Goal: Find specific page/section: Find specific page/section

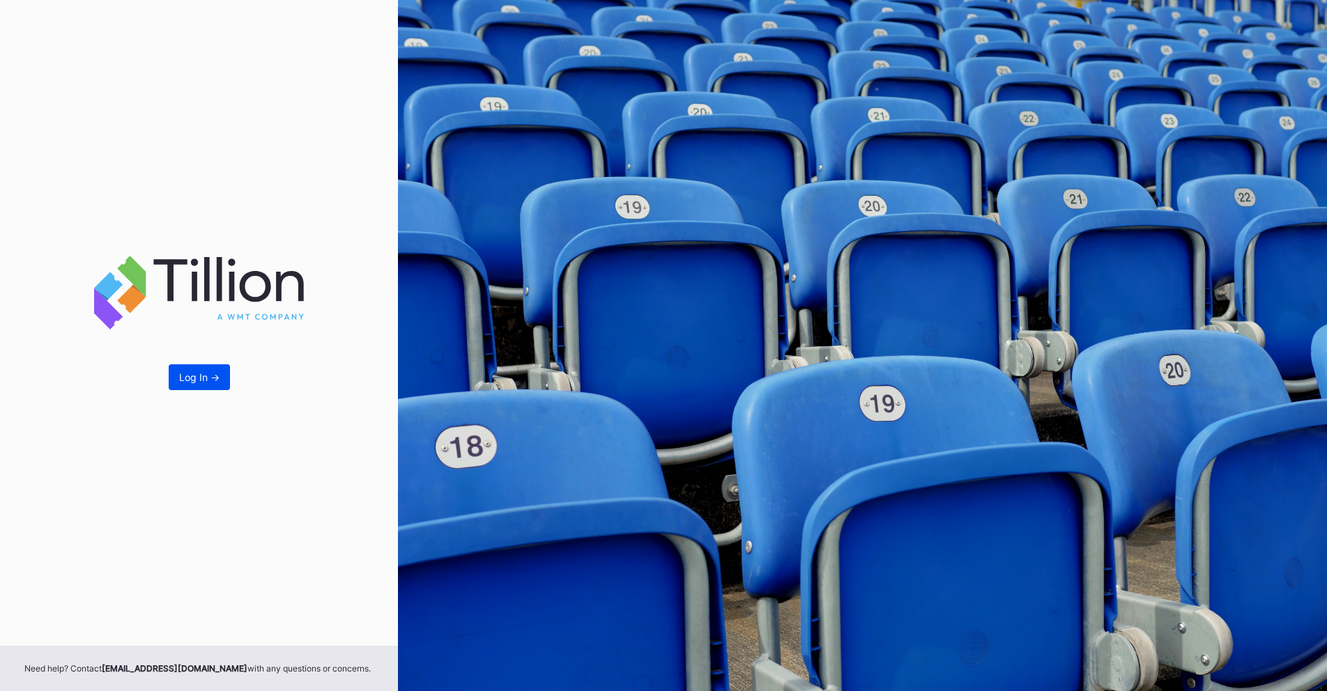
click at [189, 385] on button "Log In ->" at bounding box center [199, 378] width 61 height 26
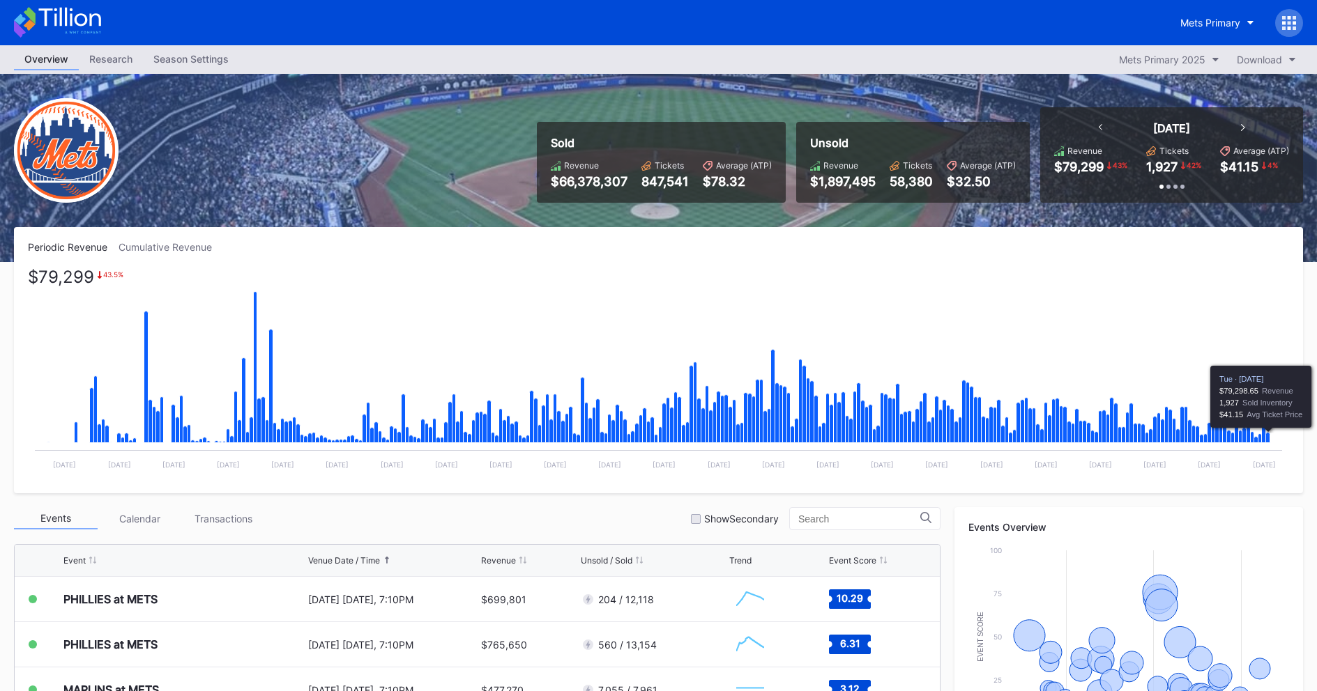
click at [1269, 438] on icon "Chart title" at bounding box center [1268, 438] width 4 height 10
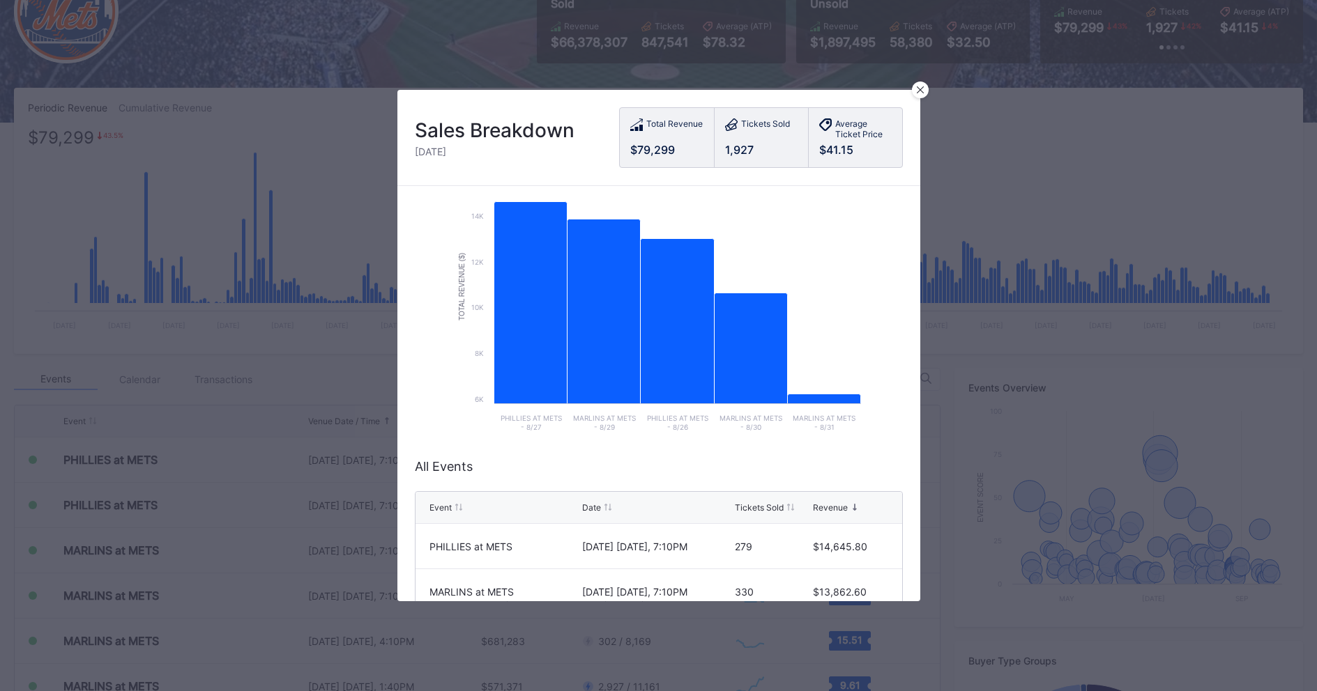
scroll to position [139, 0]
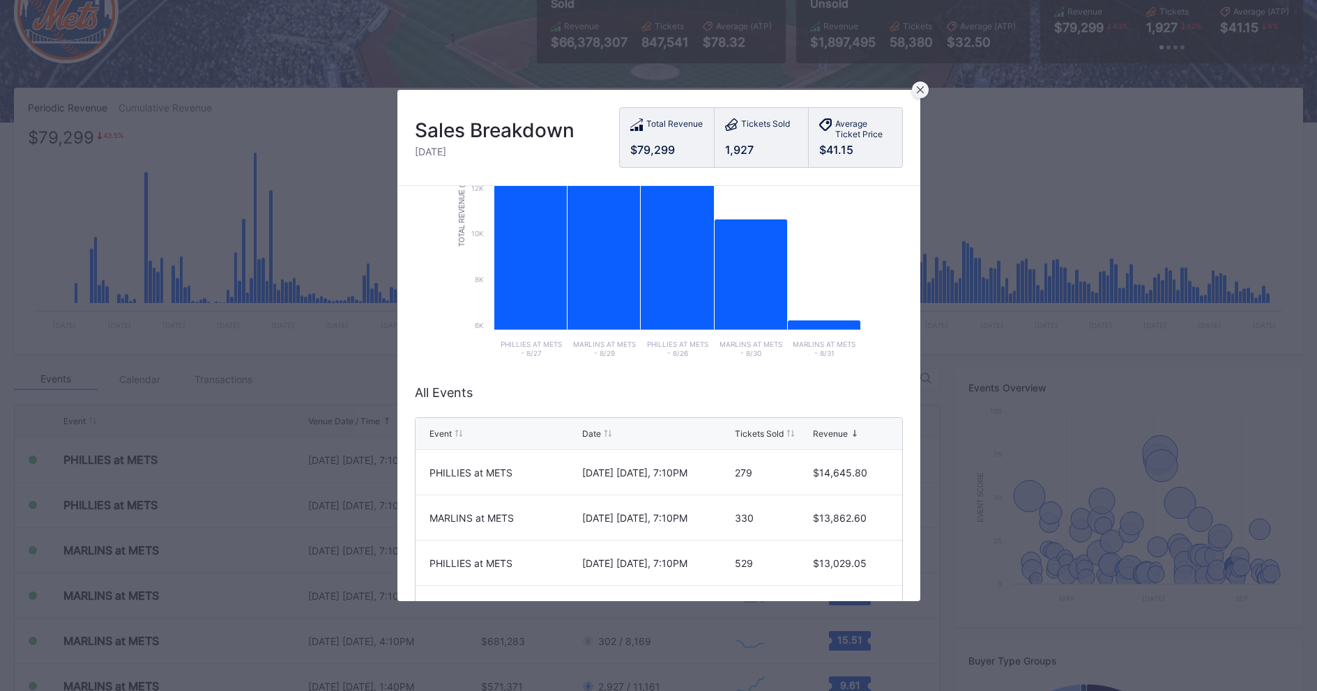
click at [919, 88] on icon at bounding box center [920, 89] width 7 height 7
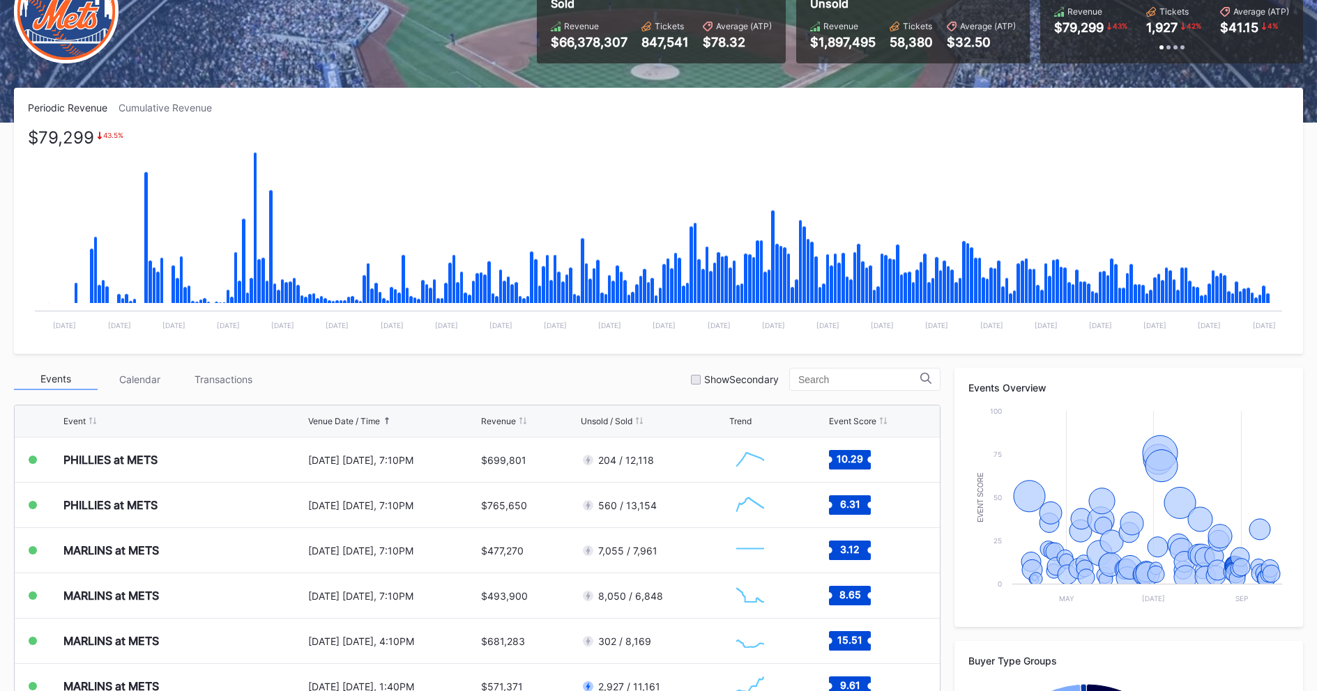
scroll to position [0, 0]
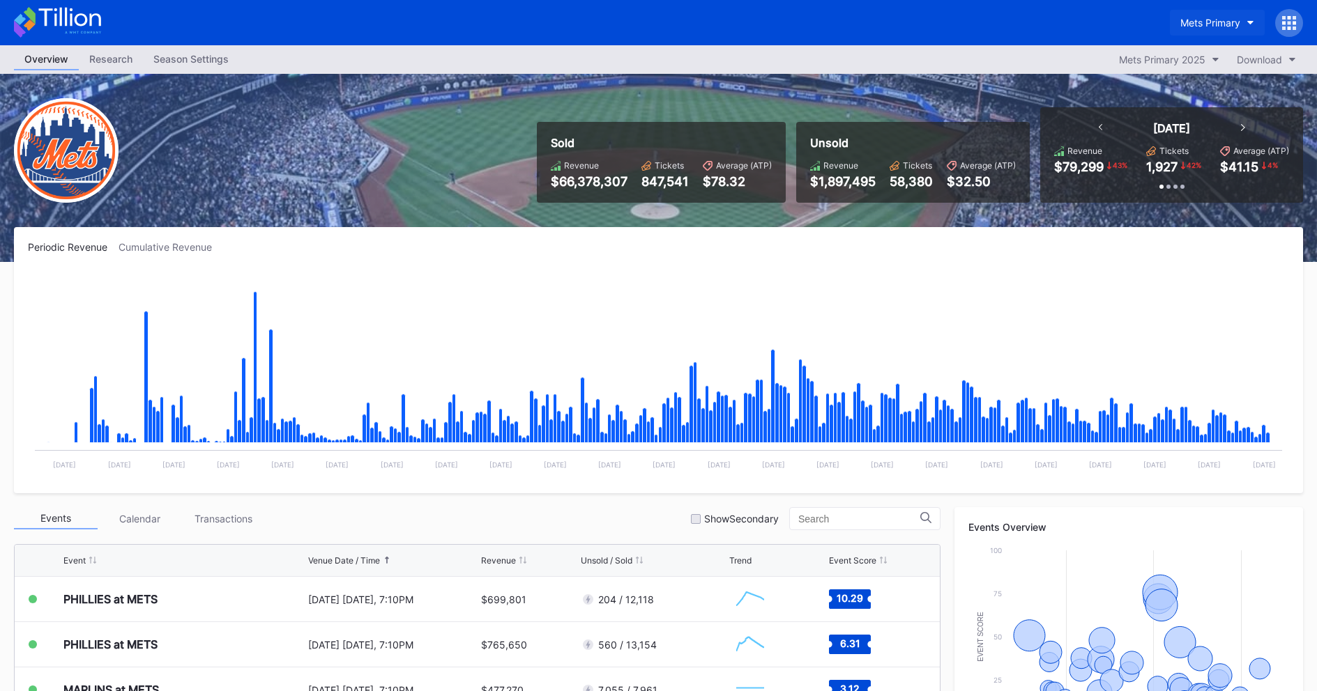
click at [1211, 10] on button "Mets Primary" at bounding box center [1217, 23] width 95 height 26
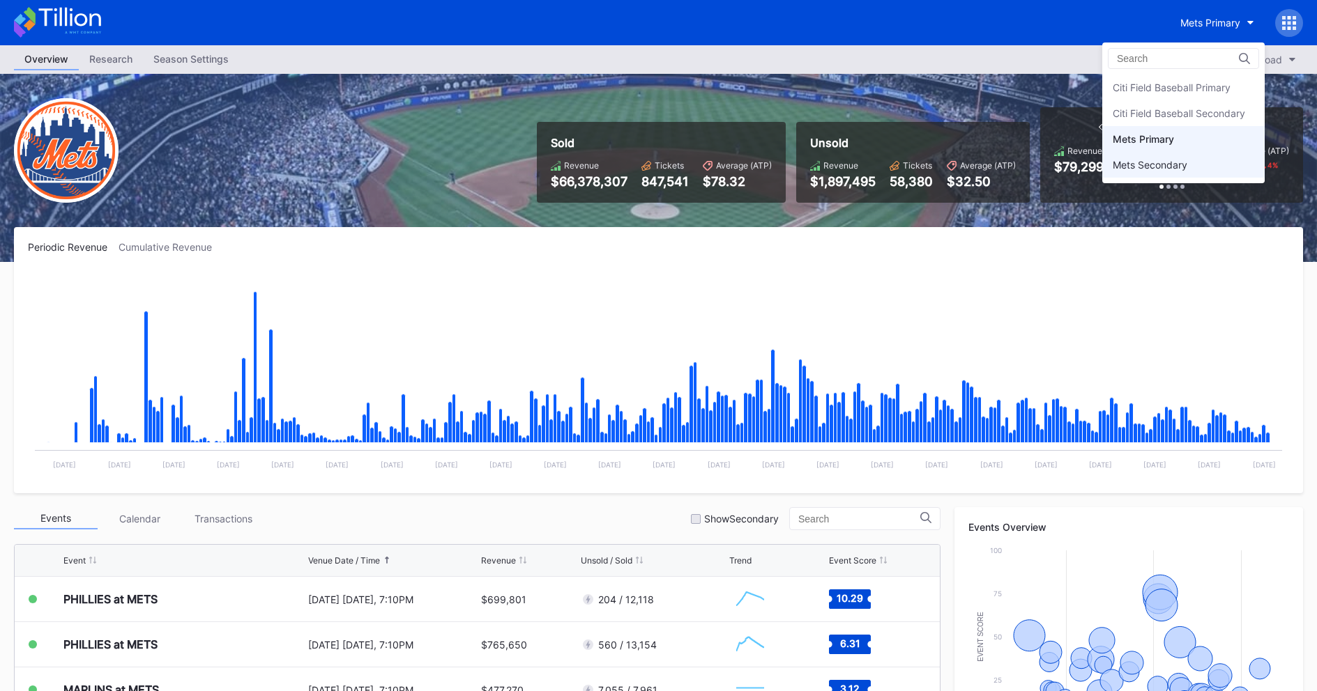
click at [1170, 164] on div "Mets Secondary" at bounding box center [1149, 165] width 75 height 12
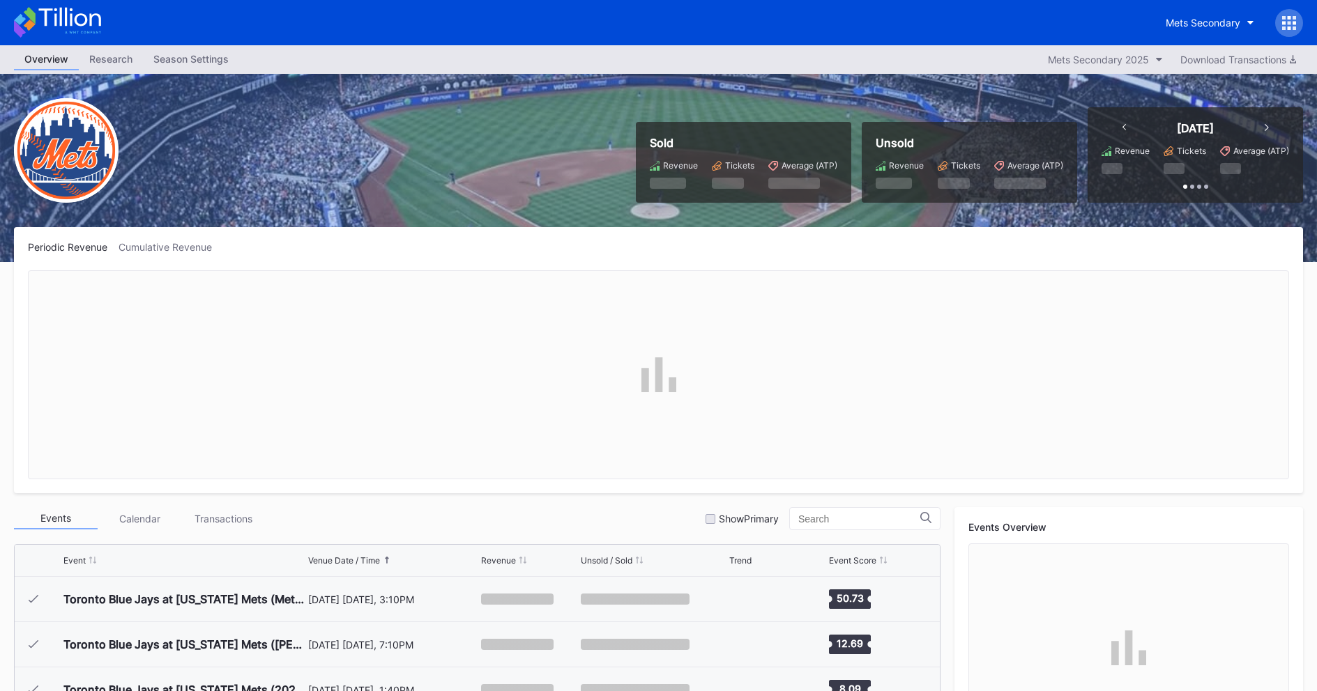
scroll to position [2945, 0]
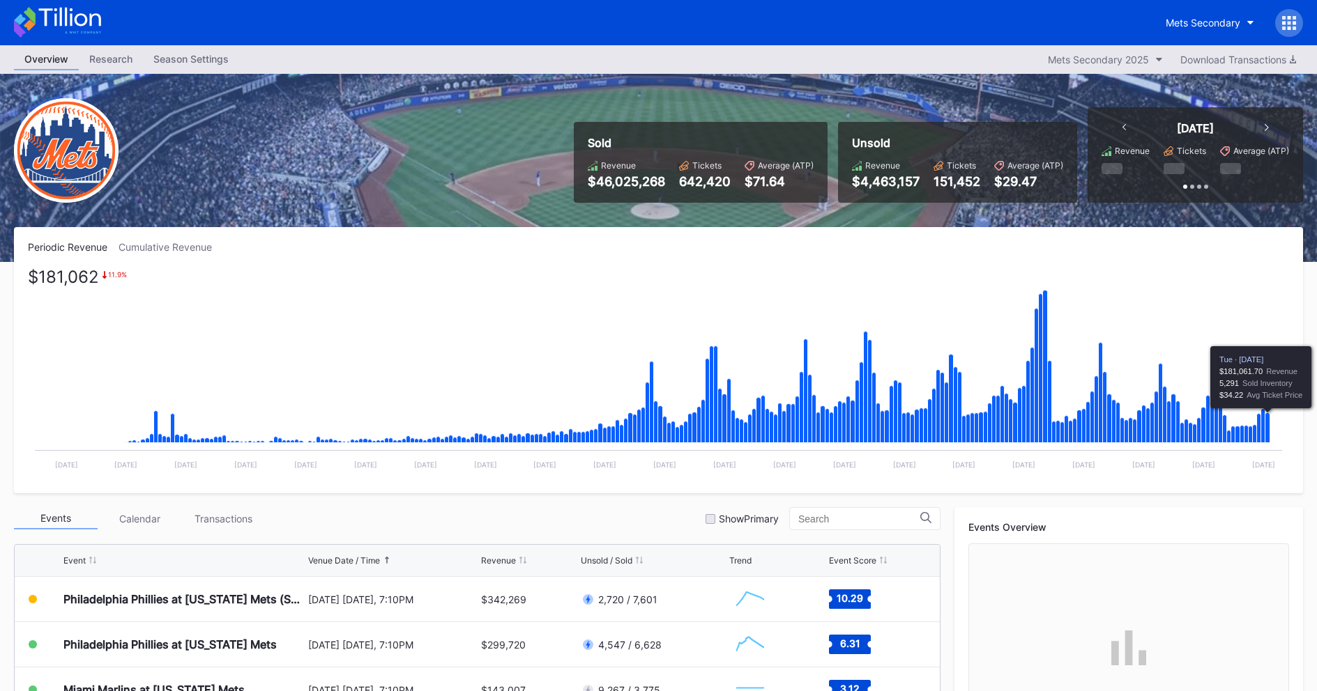
click at [1270, 421] on icon "Chart title" at bounding box center [1267, 428] width 5 height 30
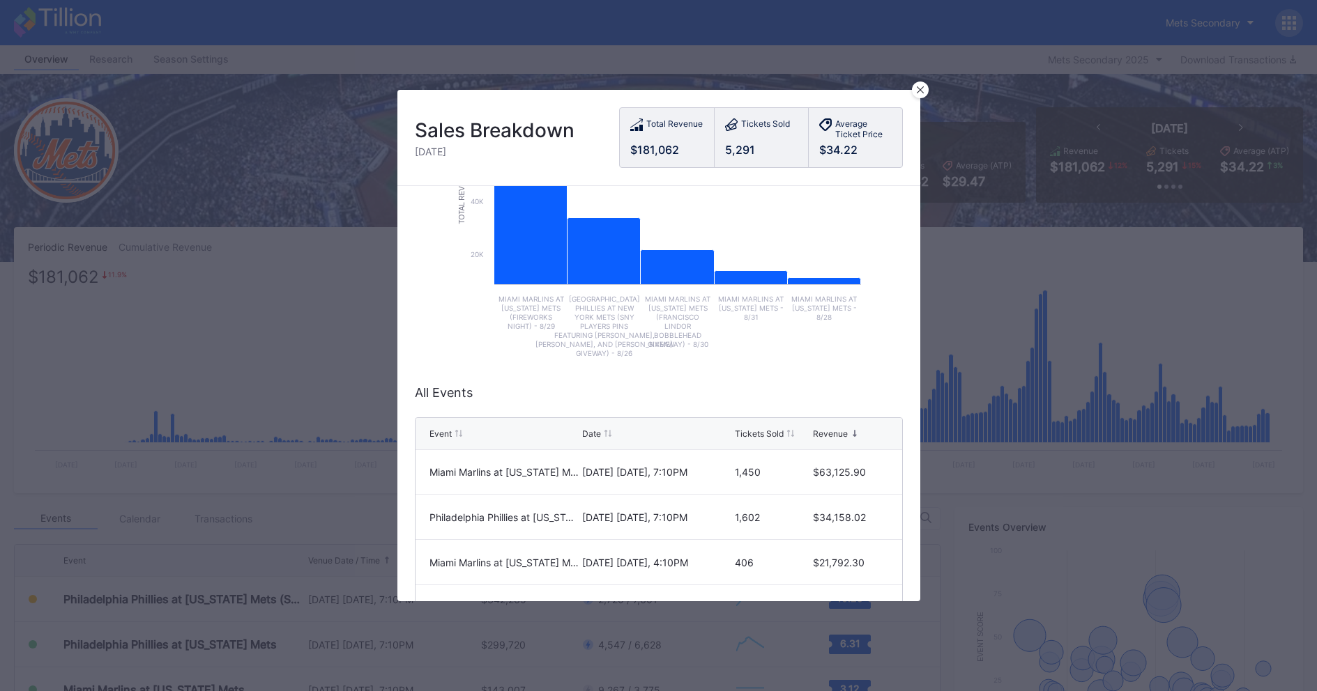
scroll to position [0, 0]
click at [919, 97] on div at bounding box center [920, 90] width 17 height 17
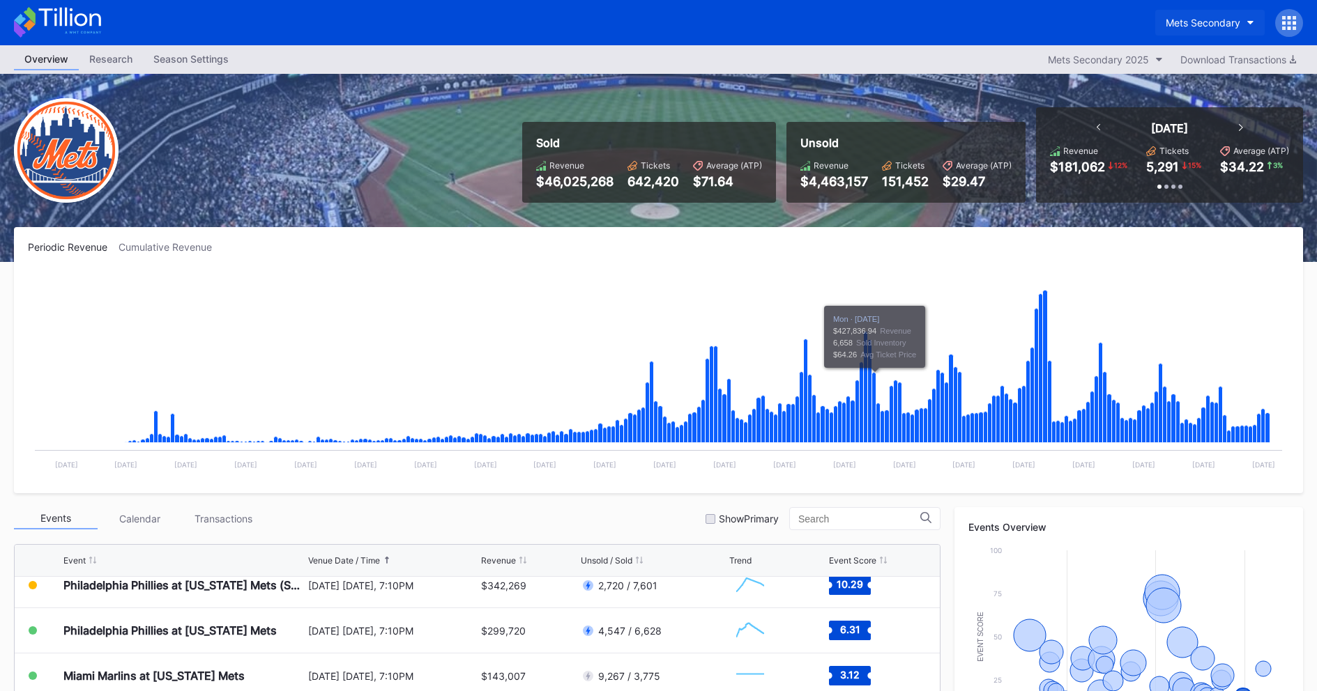
click at [1199, 33] on button "Mets Secondary" at bounding box center [1209, 23] width 109 height 26
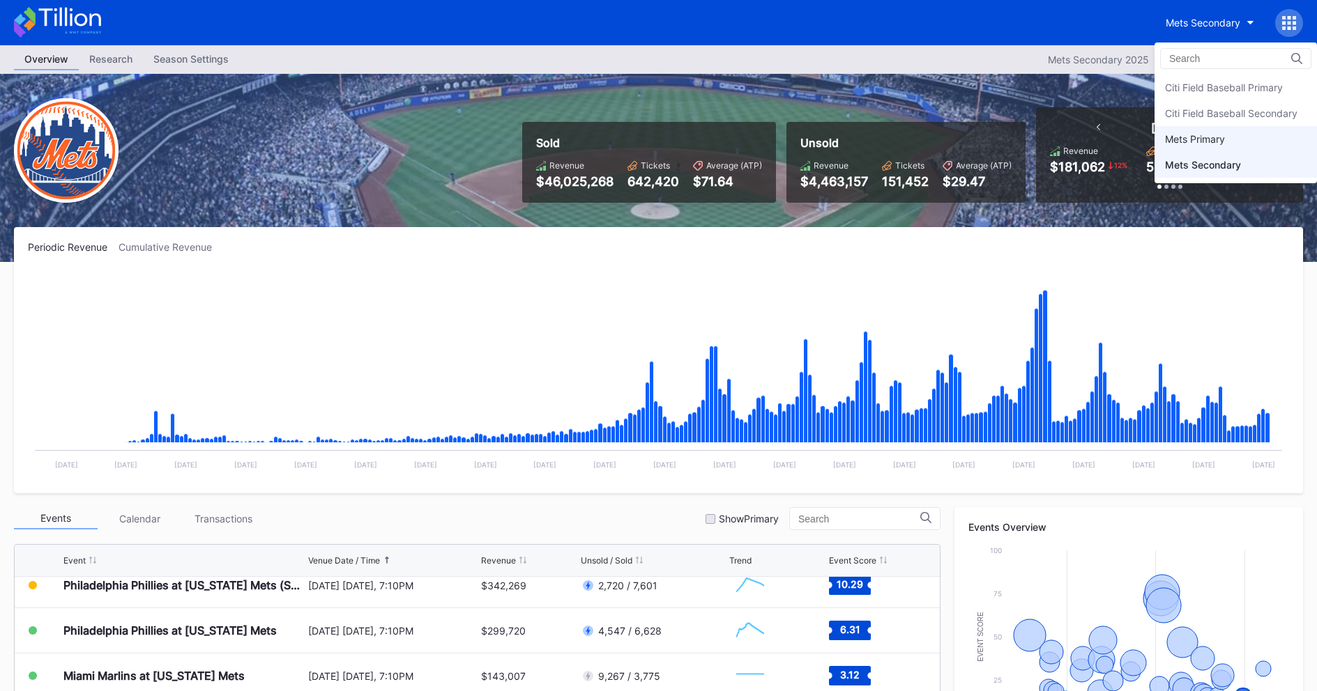
click at [1197, 141] on div "Mets Primary" at bounding box center [1195, 139] width 60 height 12
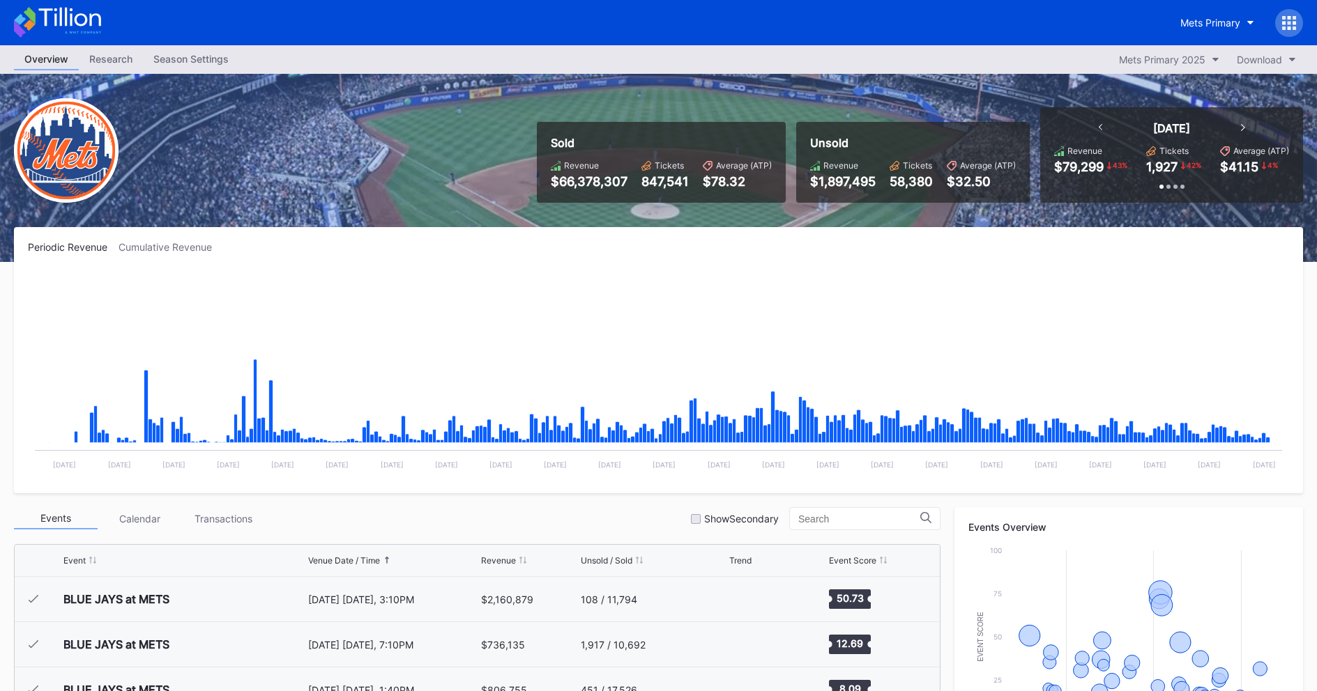
scroll to position [2945, 0]
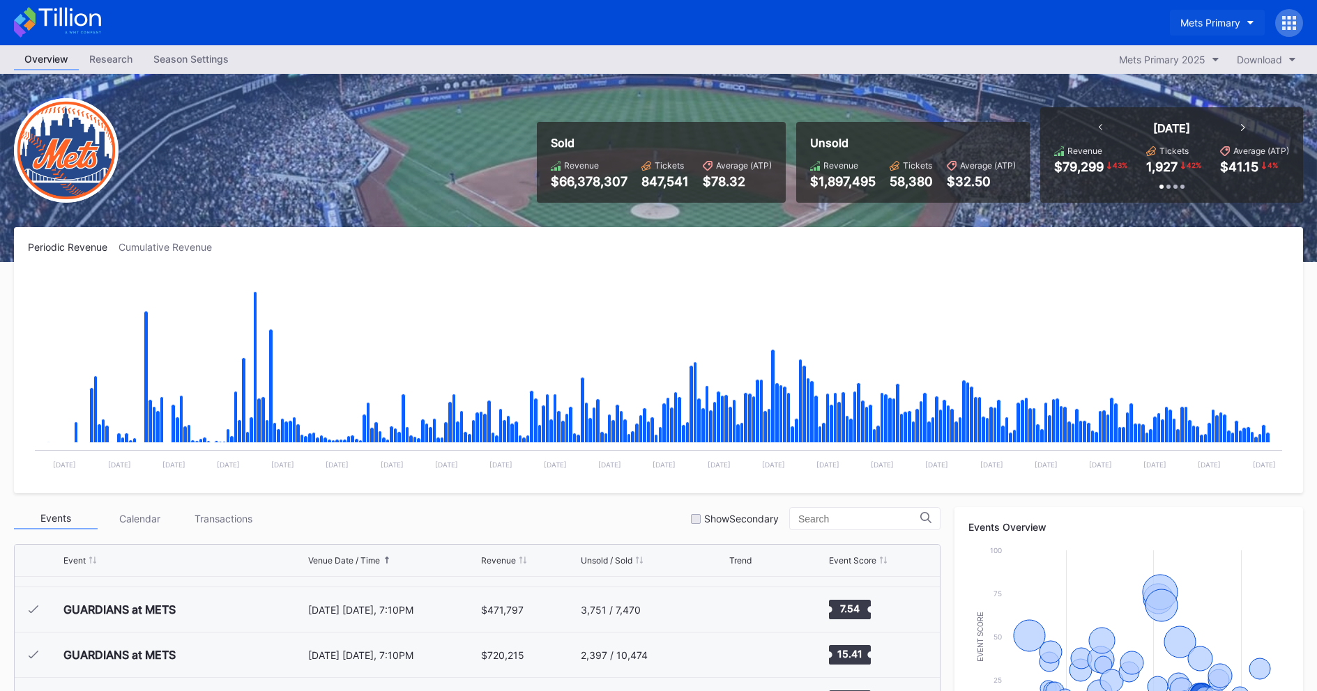
click at [1201, 24] on div "Mets Primary" at bounding box center [1210, 23] width 60 height 12
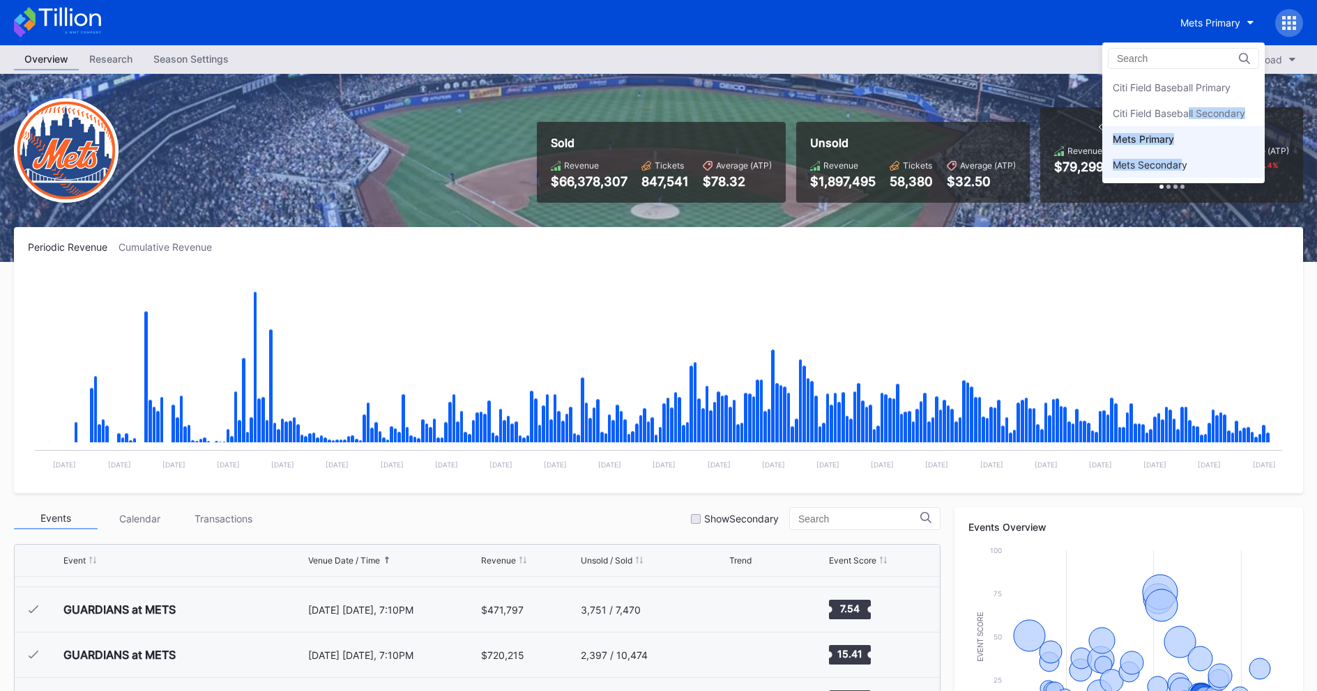
drag, startPoint x: 1191, startPoint y: 113, endPoint x: 1188, endPoint y: 161, distance: 48.2
click at [1188, 161] on div "Citi Field Baseball Primary Citi Field Baseball Secondary Mets Primary Mets Sec…" at bounding box center [1183, 126] width 162 height 103
click at [1187, 161] on div "Mets Secondary" at bounding box center [1149, 165] width 75 height 12
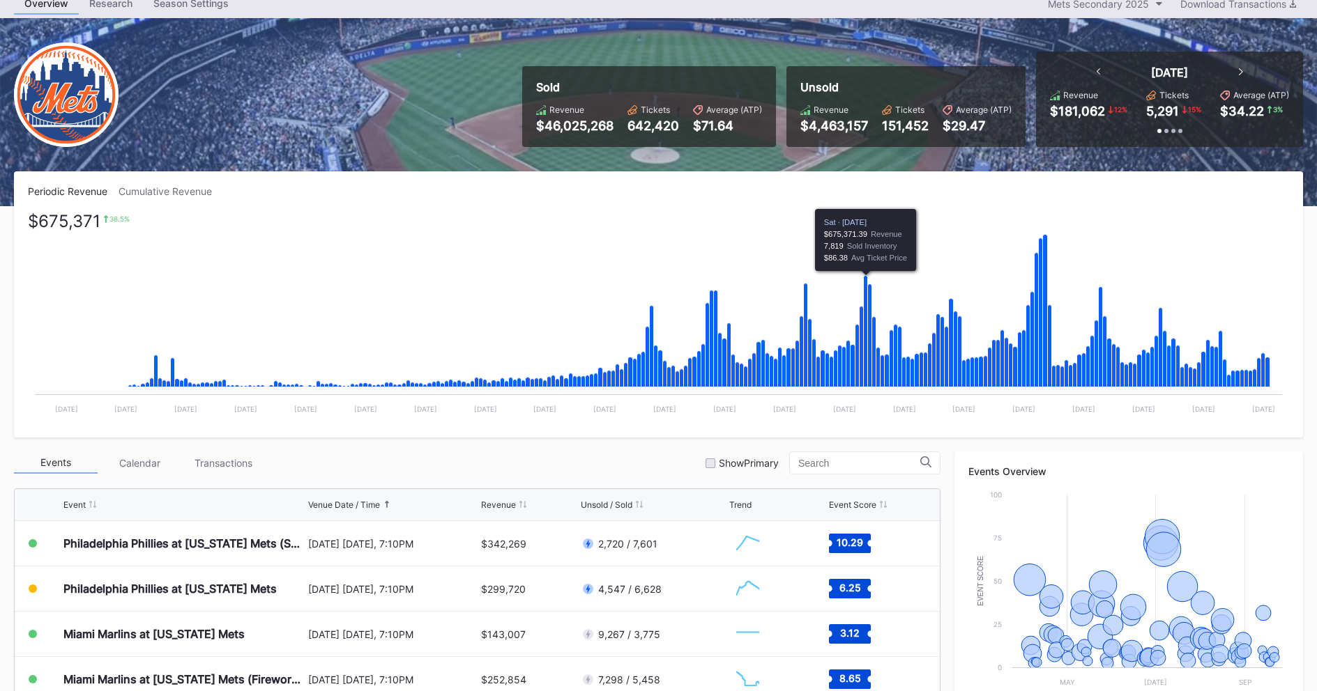
scroll to position [139, 0]
